Goal: Information Seeking & Learning: Learn about a topic

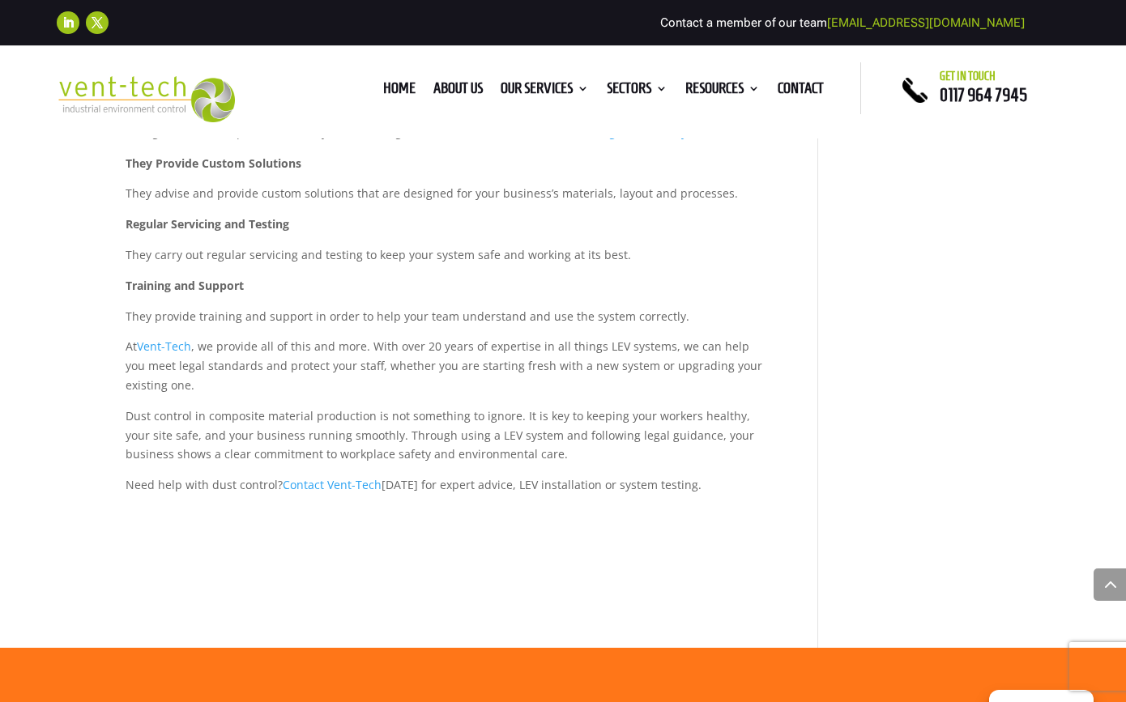
scroll to position [2214, 0]
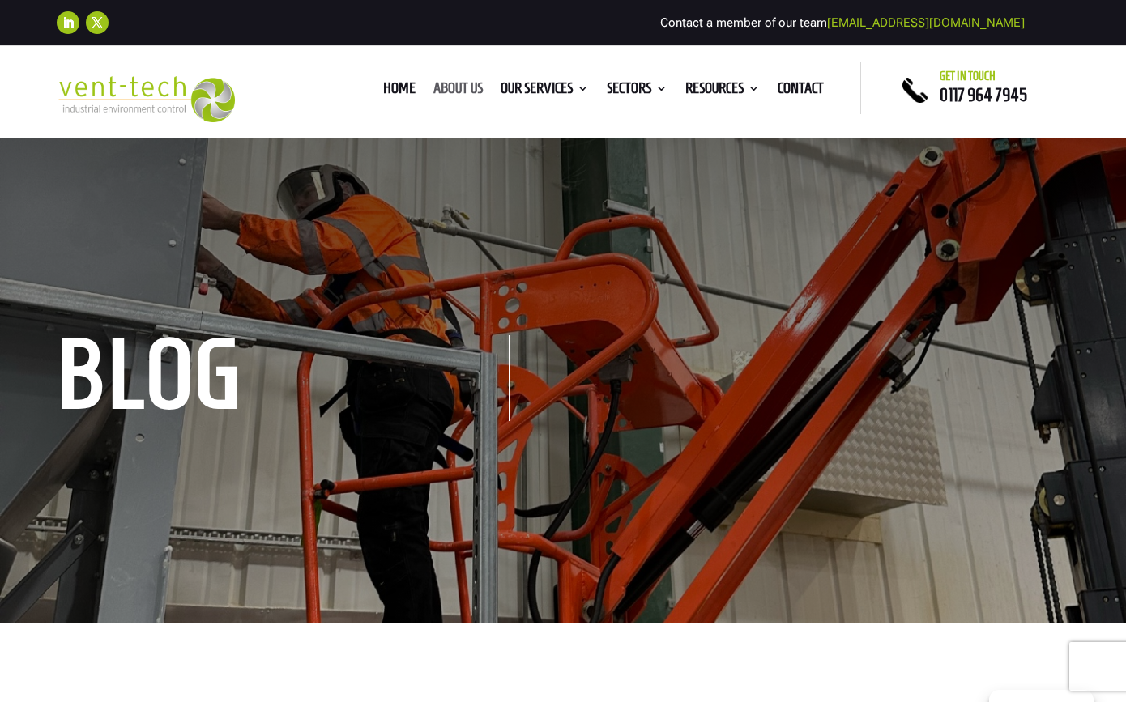
click at [441, 93] on link "About us" at bounding box center [457, 92] width 49 height 18
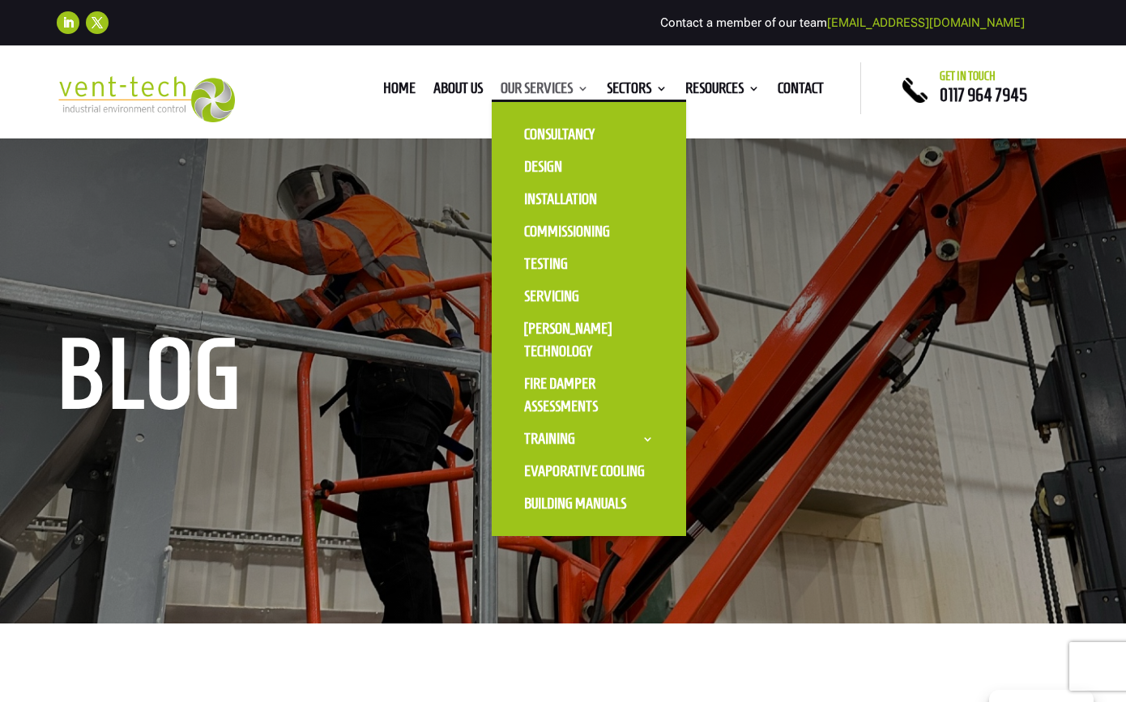
click at [566, 89] on link "Our Services" at bounding box center [544, 92] width 88 height 18
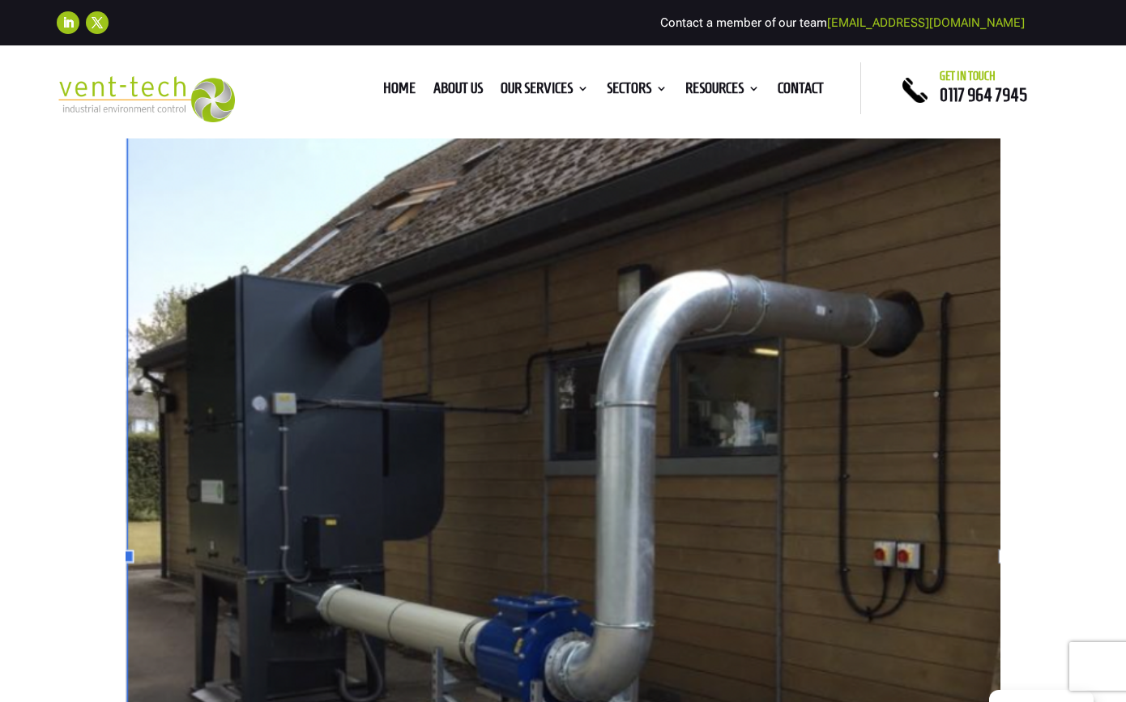
scroll to position [189, 0]
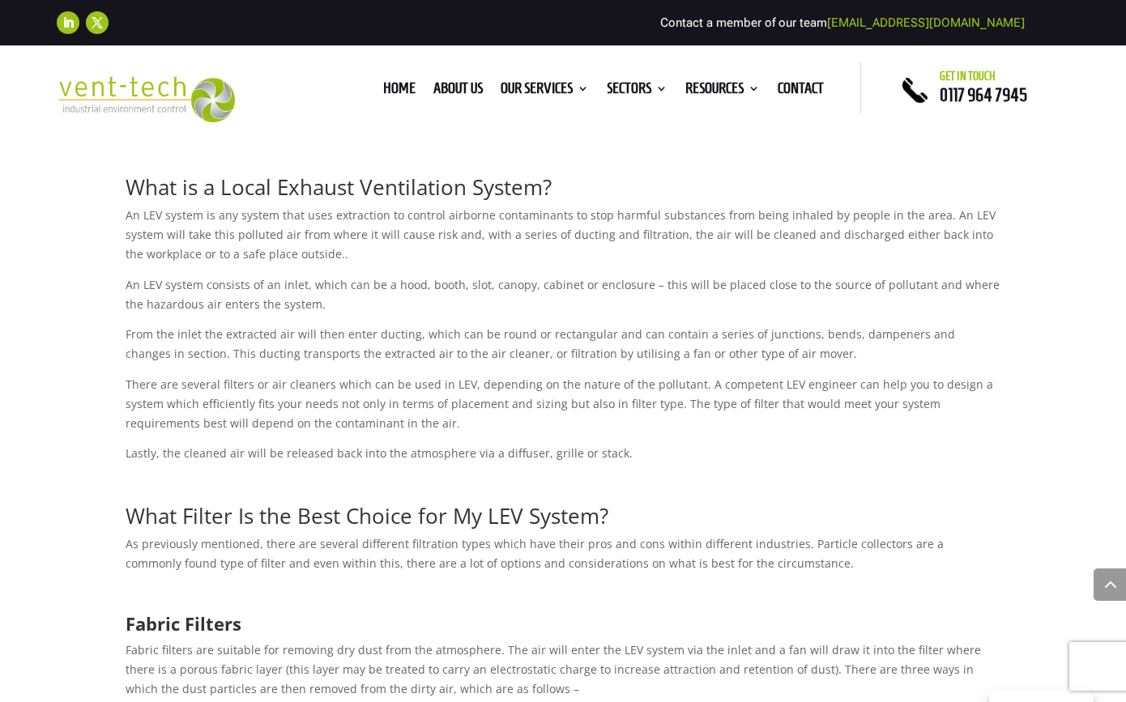
scroll to position [870, 0]
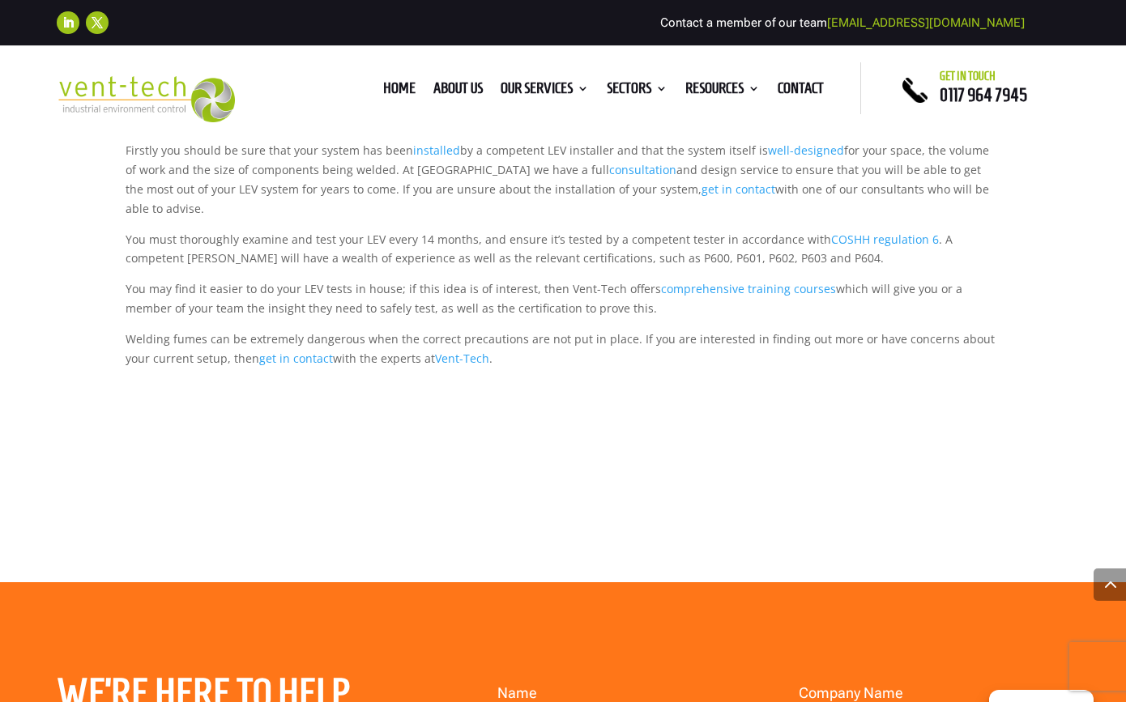
scroll to position [1602, 0]
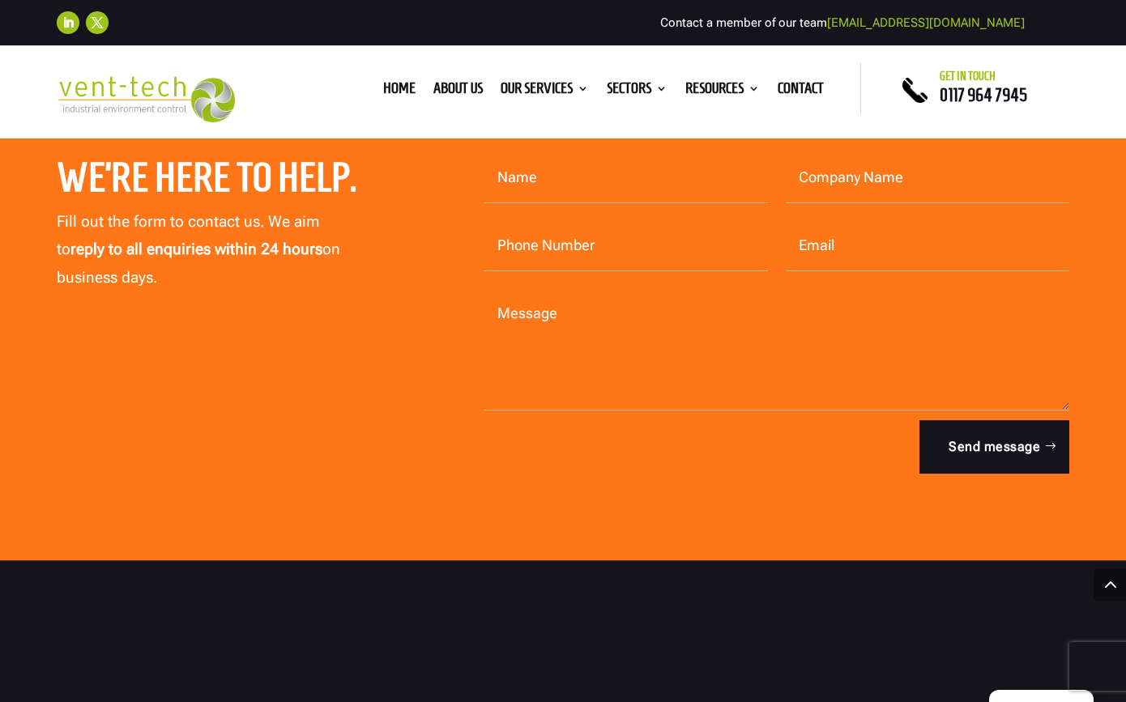
scroll to position [1051, 0]
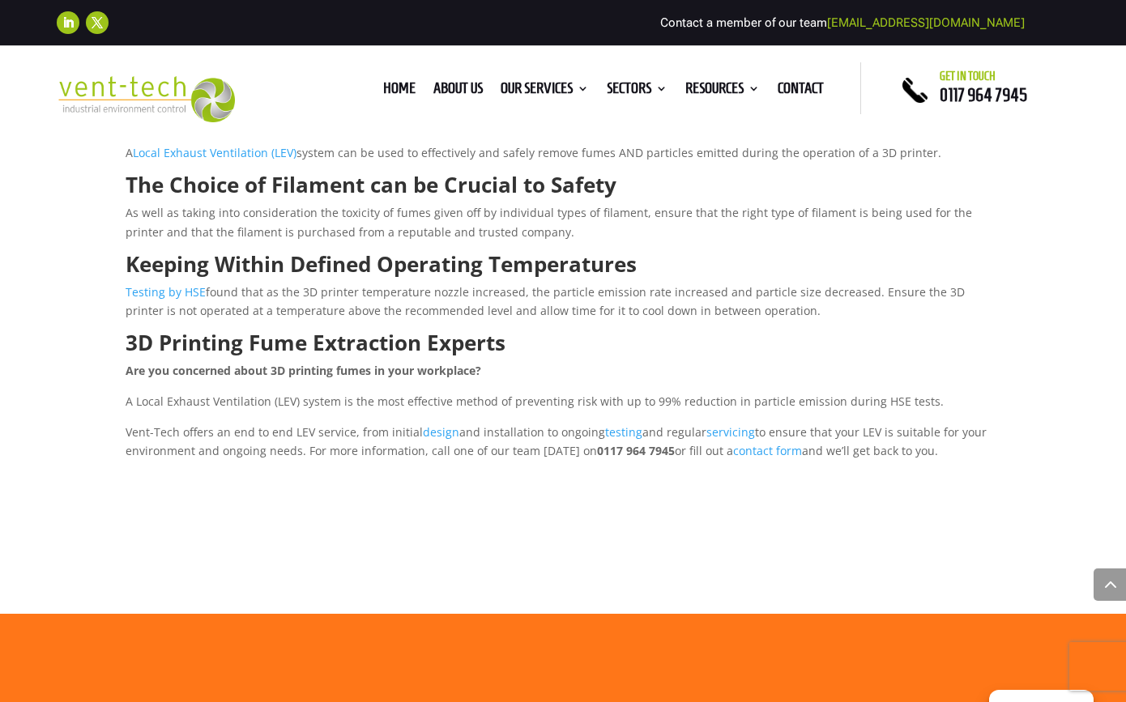
scroll to position [973, 0]
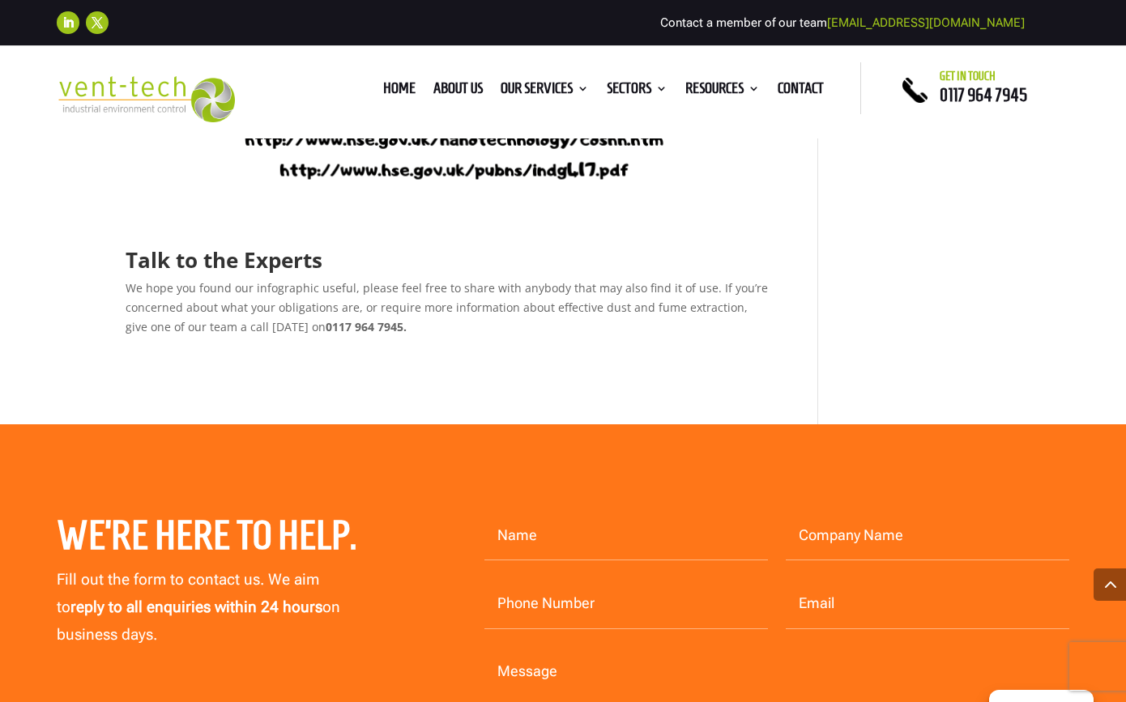
scroll to position [4515, 0]
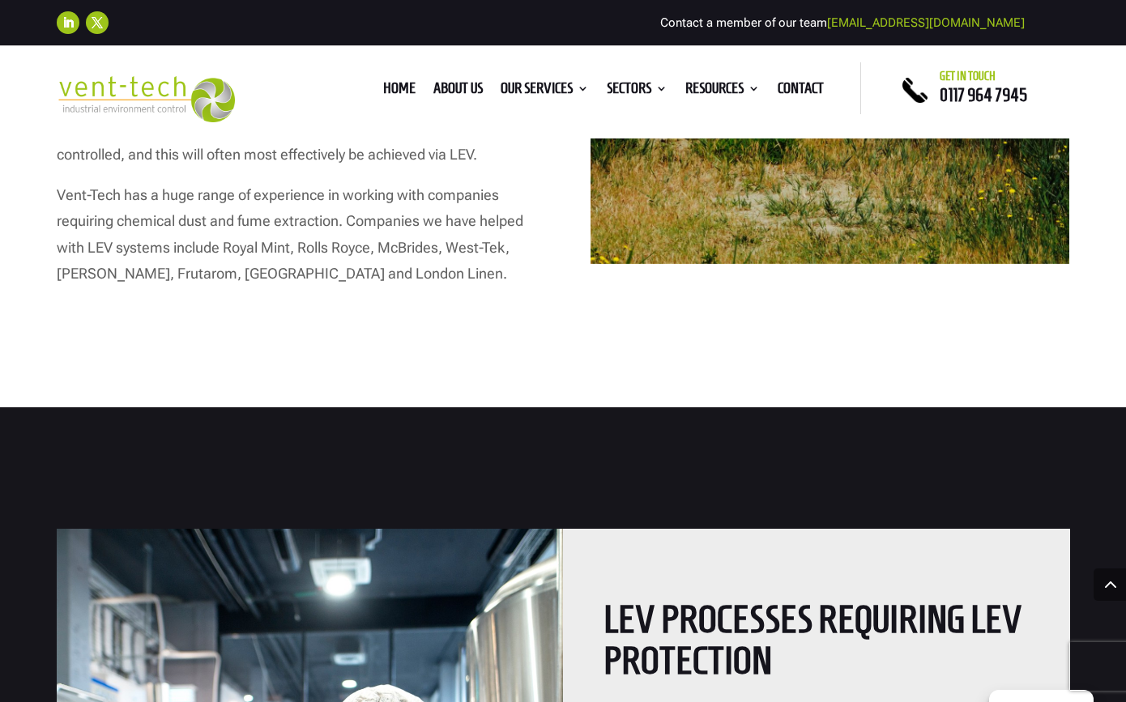
scroll to position [1070, 0]
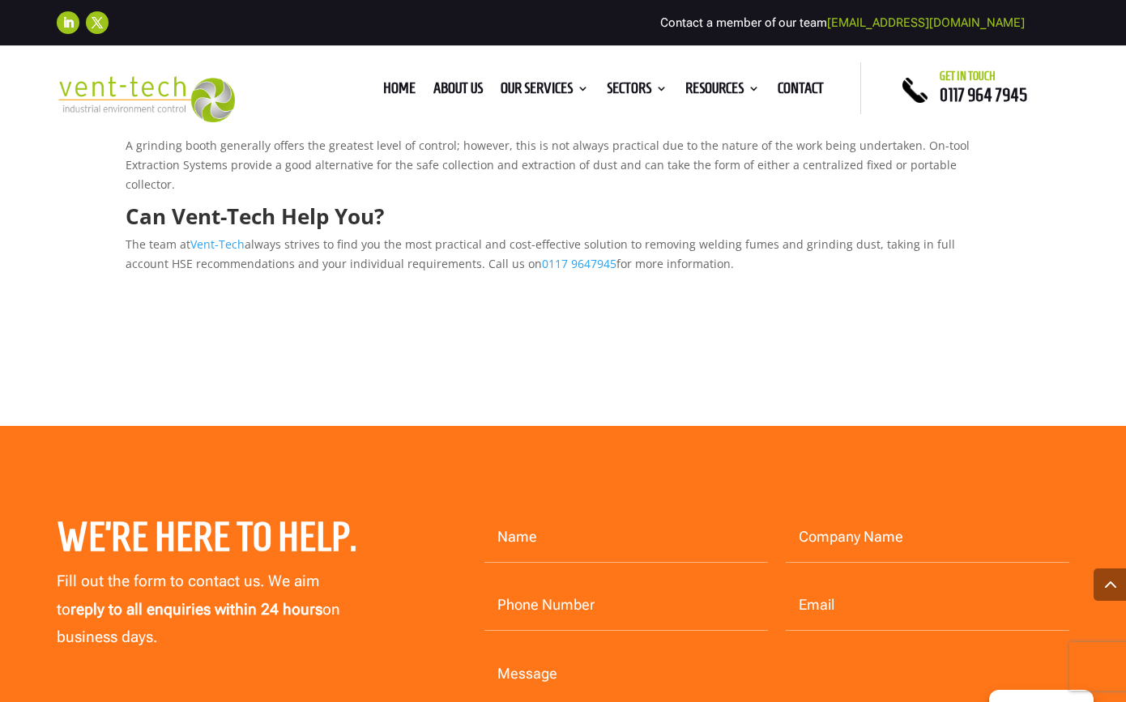
scroll to position [1190, 0]
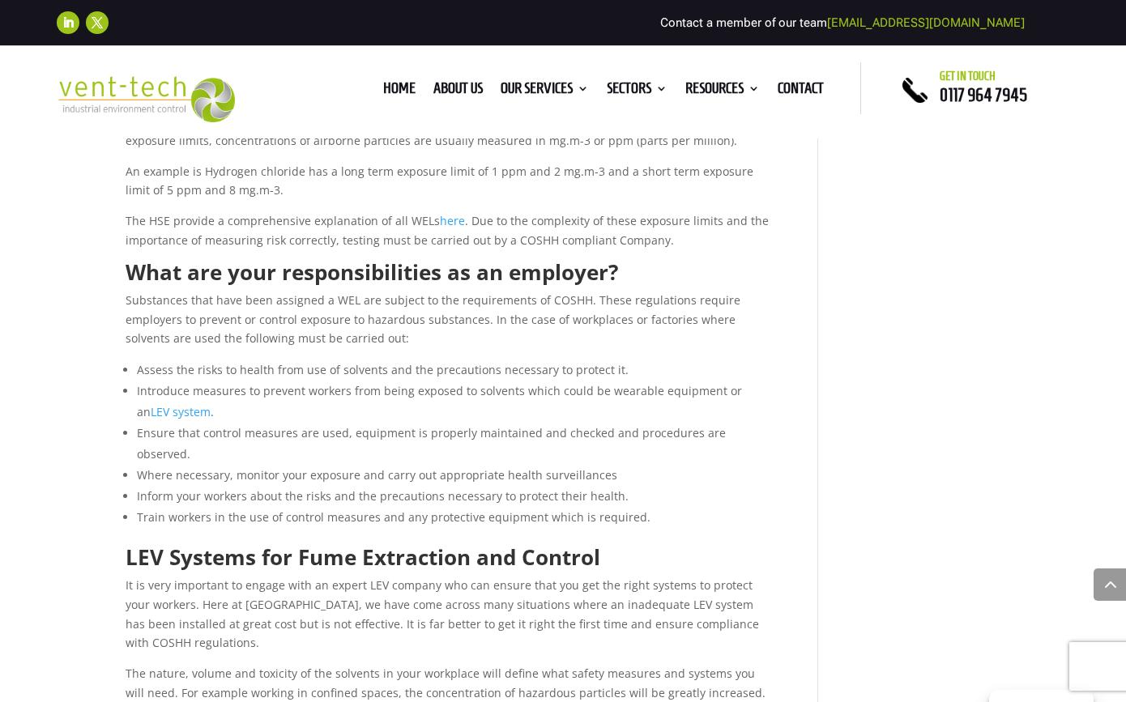
scroll to position [843, 0]
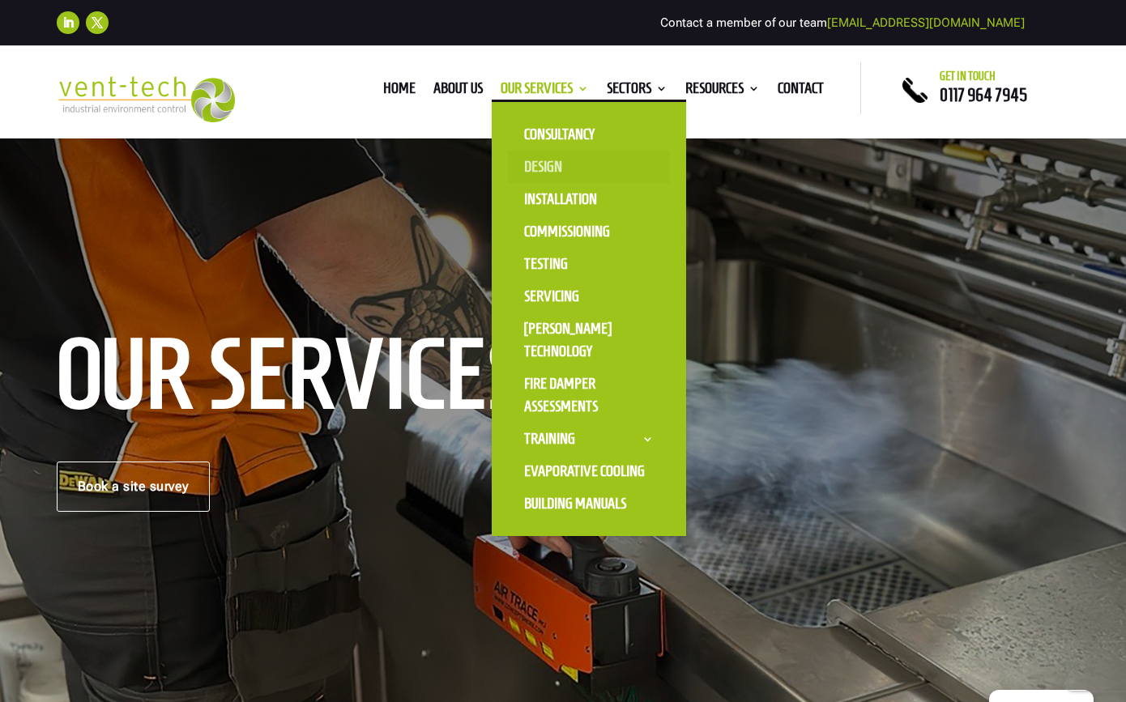
click at [532, 175] on link "Design" at bounding box center [589, 167] width 162 height 32
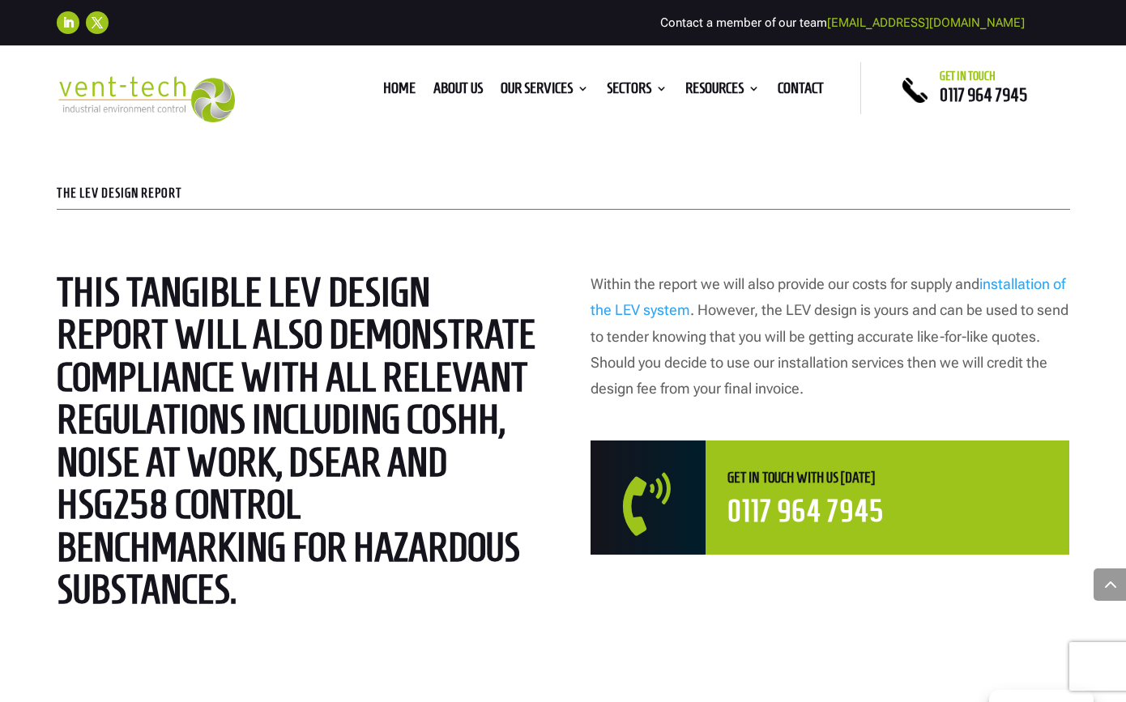
scroll to position [4278, 0]
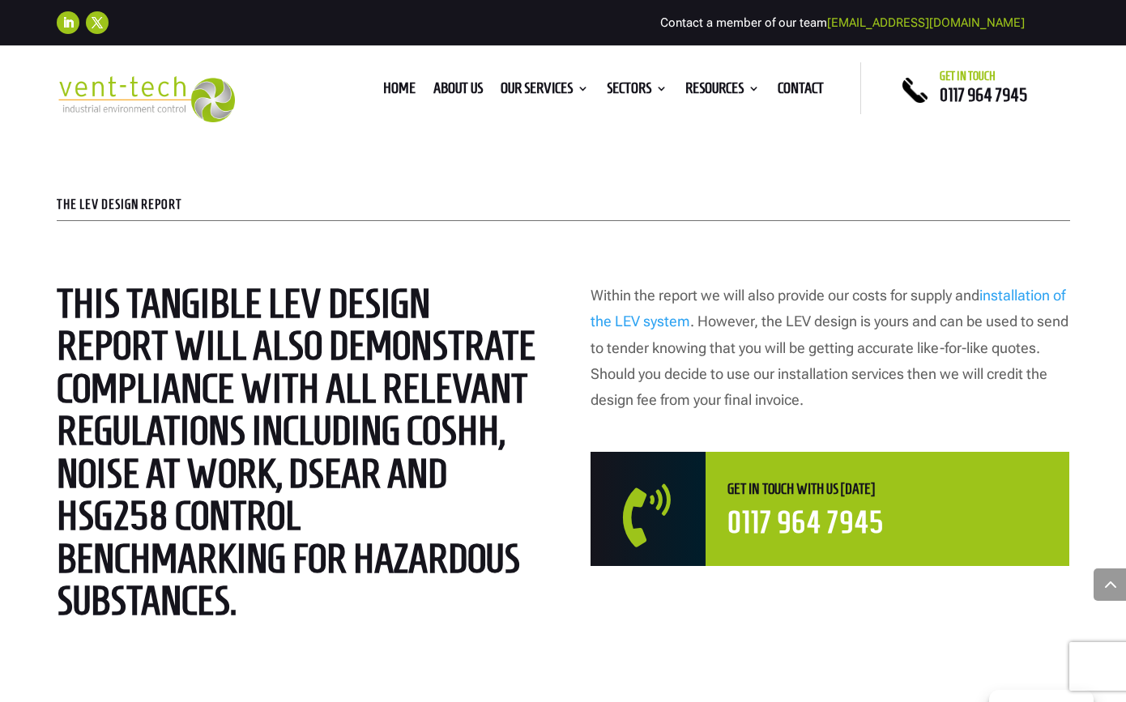
click at [657, 313] on link "installation of the LEV system" at bounding box center [827, 308] width 475 height 43
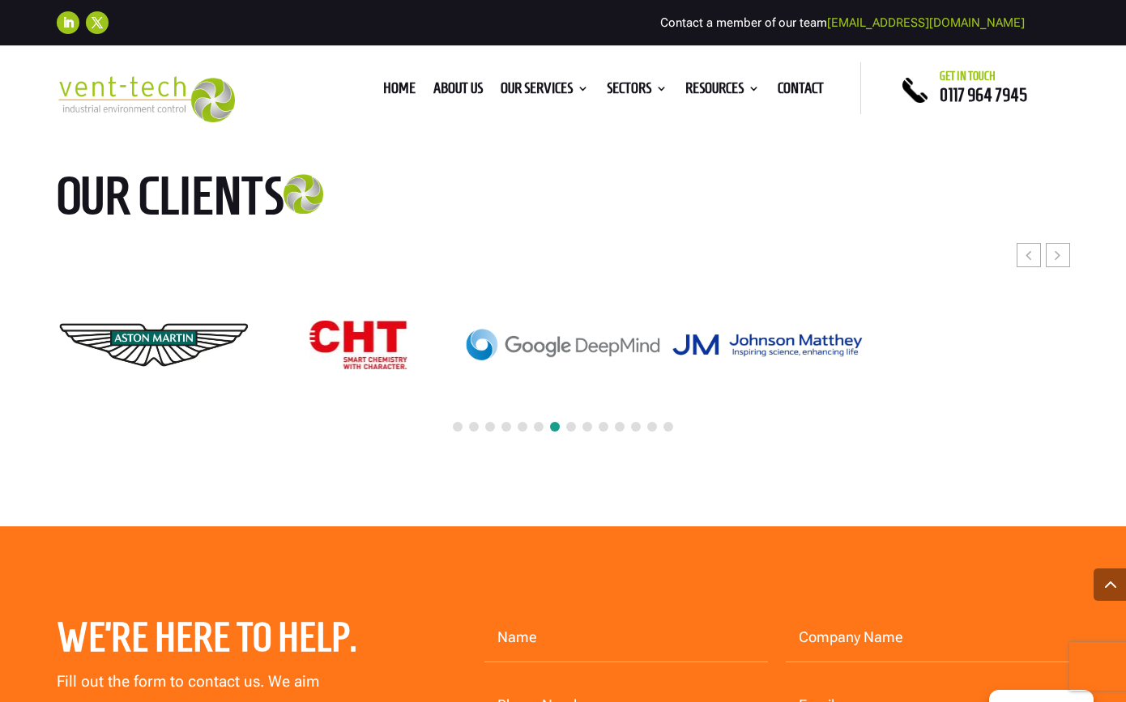
scroll to position [3625, 0]
